Goal: Task Accomplishment & Management: Use online tool/utility

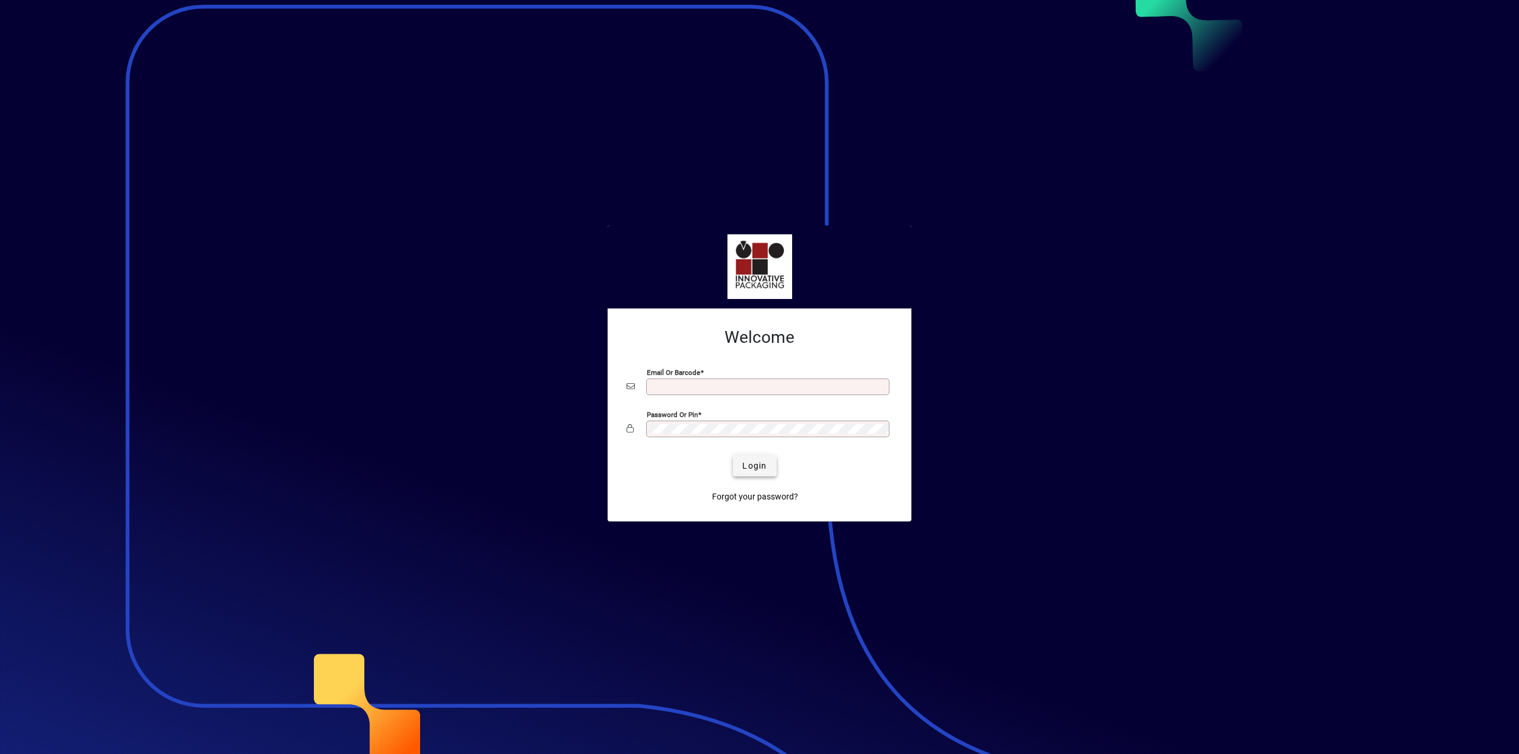
type input "**********"
click at [756, 466] on span "Login" at bounding box center [754, 466] width 24 height 12
